Goal: Register for event/course

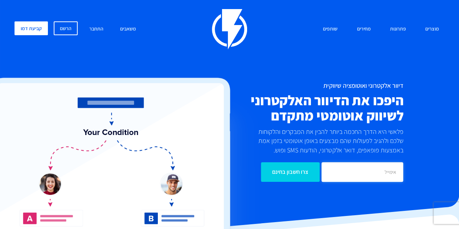
click at [371, 174] on input "email" at bounding box center [362, 172] width 82 height 20
type input "[EMAIL_ADDRESS][DOMAIN_NAME]"
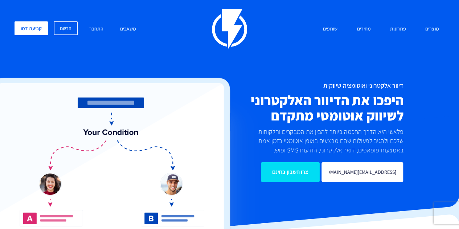
click at [290, 172] on input "צרו חשבון בחינם" at bounding box center [290, 172] width 59 height 20
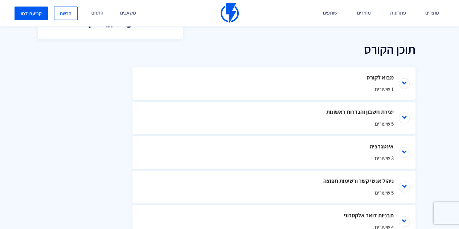
scroll to position [327, 0]
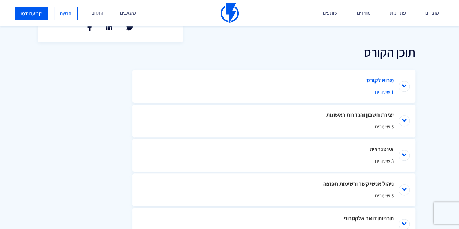
click at [366, 84] on li "מבוא לקורס 1 שיעורים" at bounding box center [273, 86] width 283 height 33
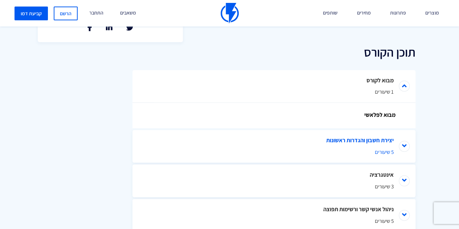
click at [354, 141] on li "יצירת חשבון והגדרות ראשונות 5 שיעורים" at bounding box center [273, 146] width 283 height 33
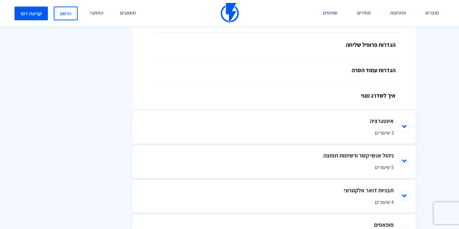
scroll to position [508, 0]
click at [315, 133] on span "3 שיעורים" at bounding box center [273, 132] width 239 height 8
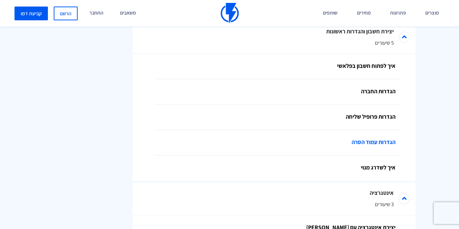
scroll to position [327, 0]
